Goal: Transaction & Acquisition: Book appointment/travel/reservation

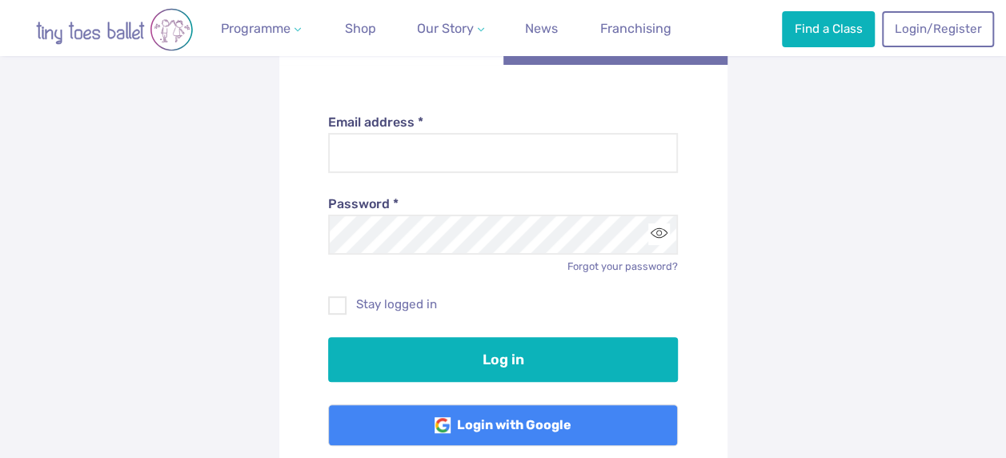
scroll to position [203, 0]
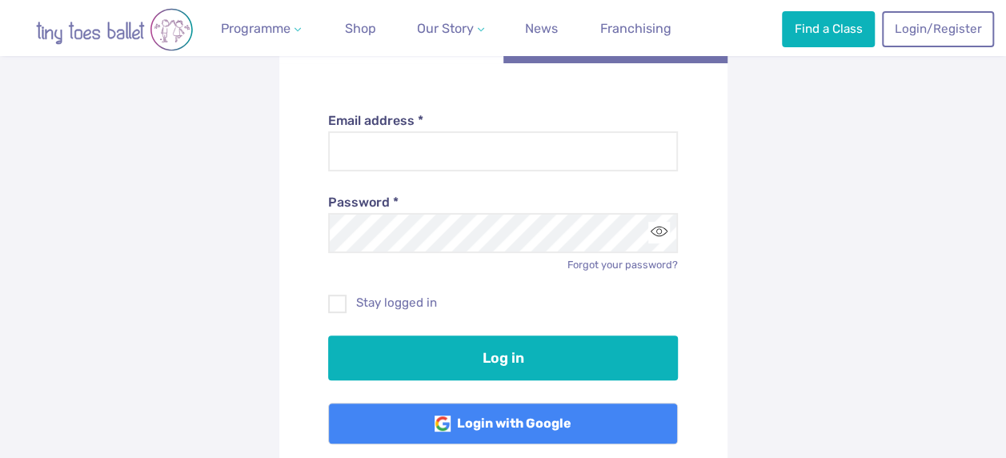
type input "**********"
click at [333, 290] on div "Stay logged in" at bounding box center [503, 291] width 350 height 39
click at [339, 306] on span at bounding box center [338, 306] width 17 height 14
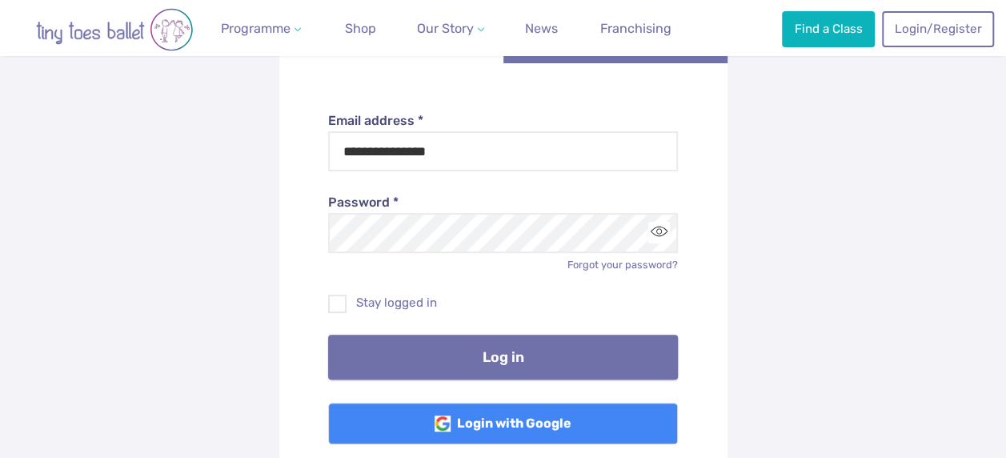
click at [517, 360] on button "Log in" at bounding box center [503, 357] width 350 height 45
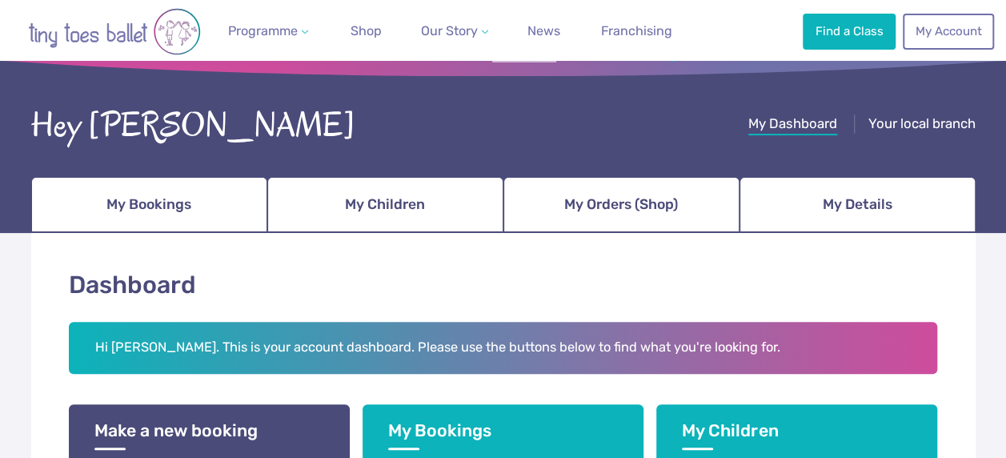
scroll to position [93, 0]
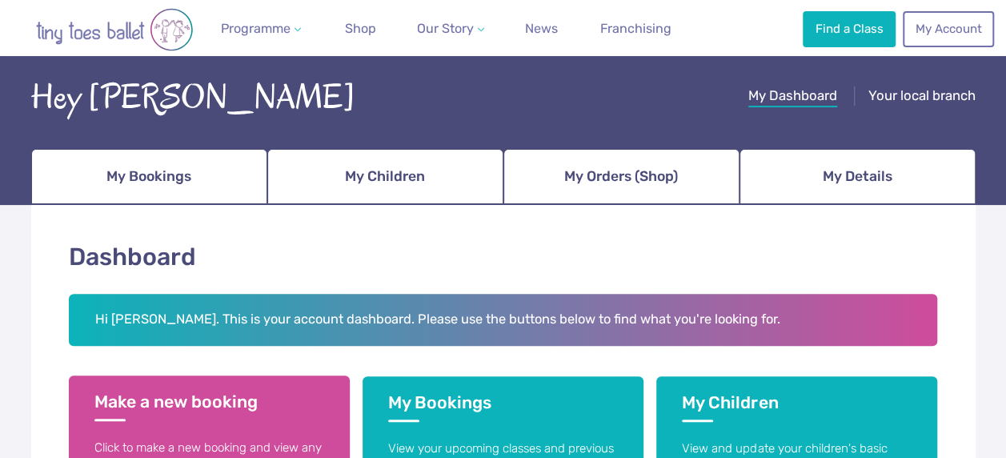
click at [177, 389] on link "Make a new booking Click to make a new booking and view any waiting lists and p…" at bounding box center [209, 435] width 281 height 121
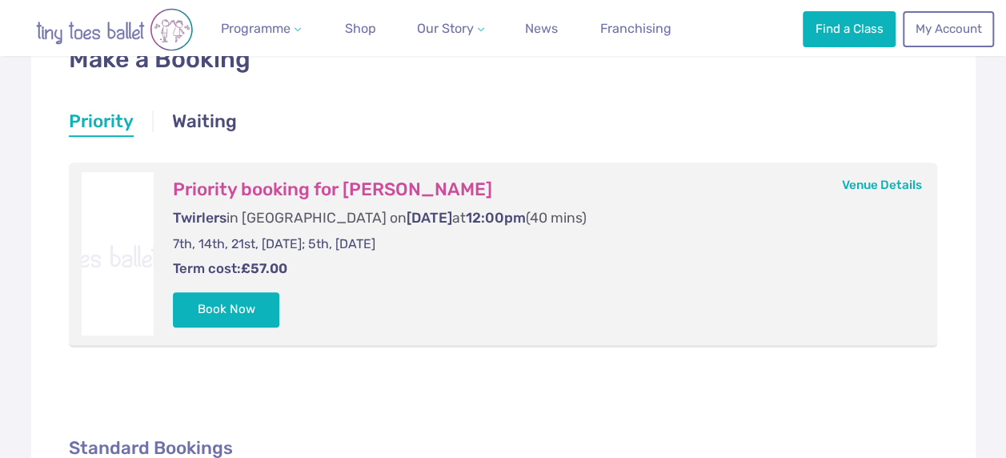
scroll to position [291, 0]
click at [242, 301] on button "Book Now" at bounding box center [226, 308] width 107 height 35
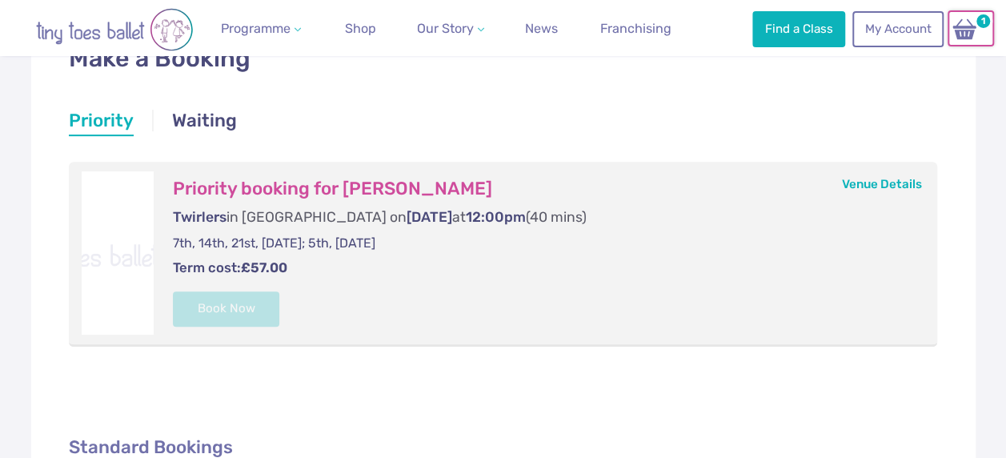
click at [972, 26] on img at bounding box center [965, 29] width 30 height 23
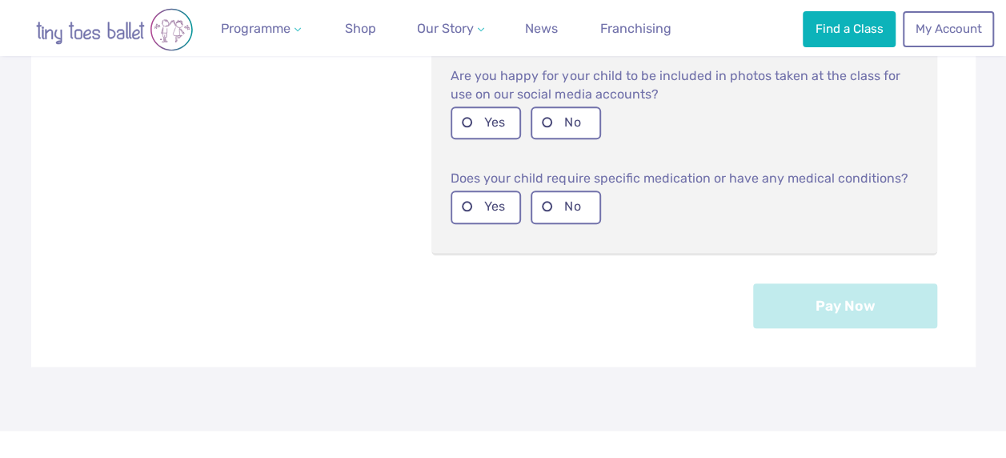
scroll to position [621, 0]
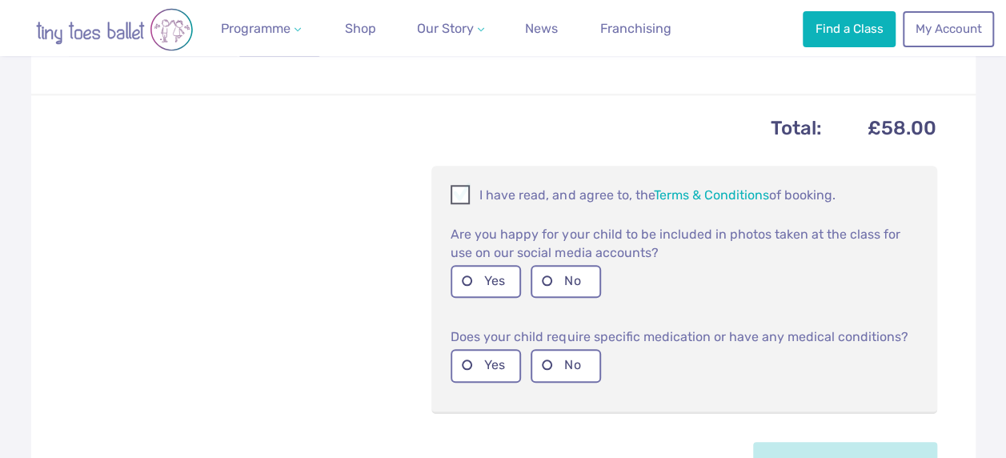
click at [463, 200] on span at bounding box center [461, 197] width 18 height 15
click at [491, 277] on label "Yes" at bounding box center [486, 281] width 70 height 33
click at [564, 371] on label "No" at bounding box center [566, 365] width 70 height 33
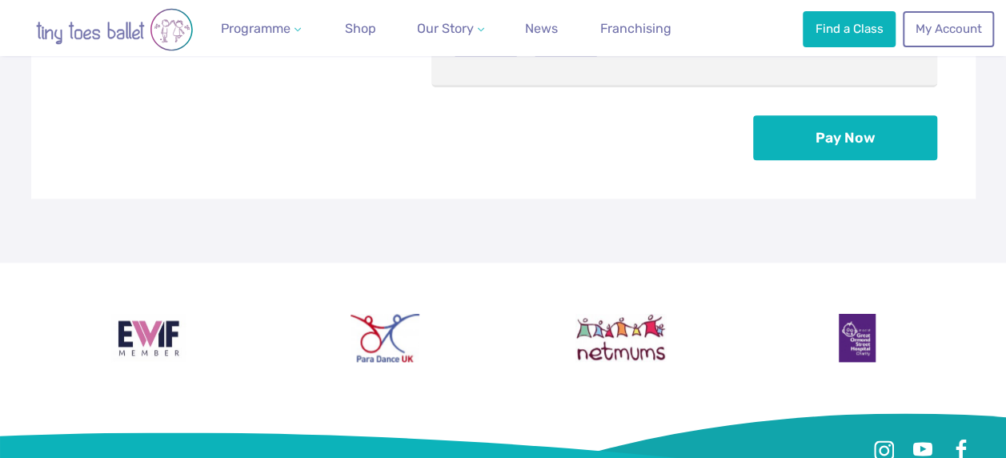
scroll to position [952, 0]
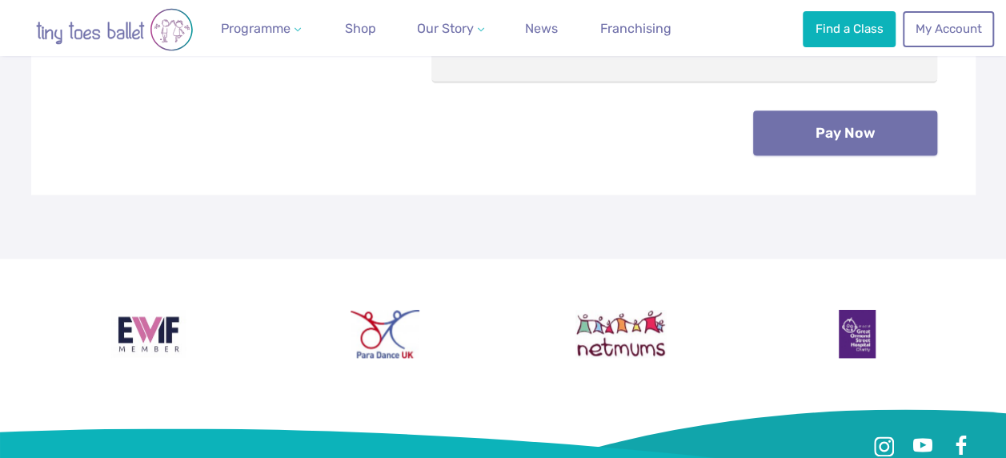
click at [827, 130] on button "Pay Now" at bounding box center [845, 132] width 184 height 45
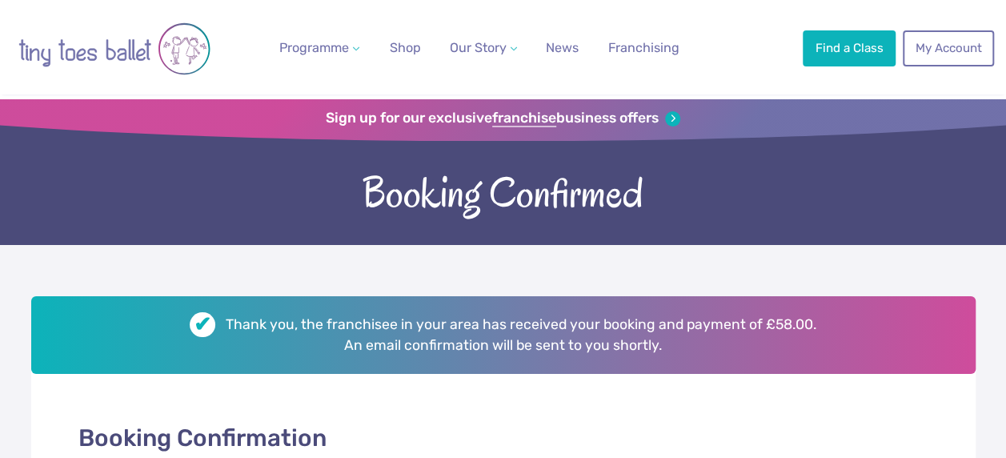
scroll to position [10, 0]
